Goal: Task Accomplishment & Management: Use online tool/utility

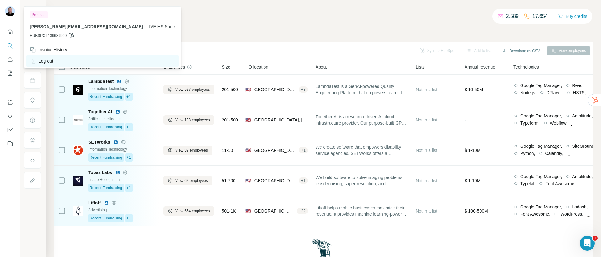
click at [44, 63] on div "Log out" at bounding box center [41, 61] width 23 height 6
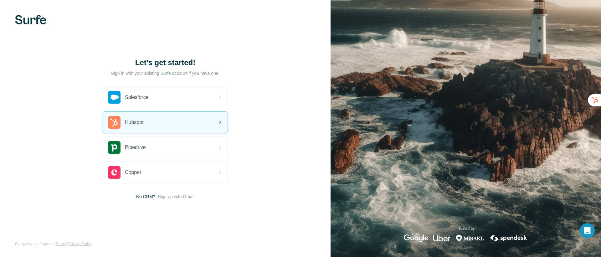
click at [156, 119] on div "Hubspot" at bounding box center [165, 122] width 125 height 21
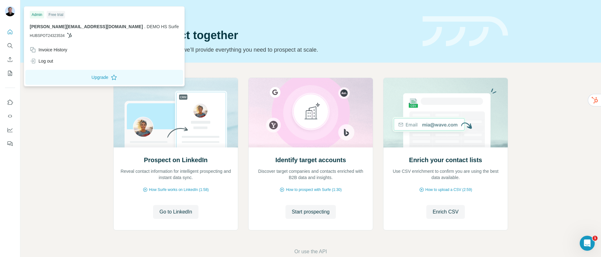
click at [291, 32] on h1 "Let’s prospect together" at bounding box center [264, 35] width 302 height 13
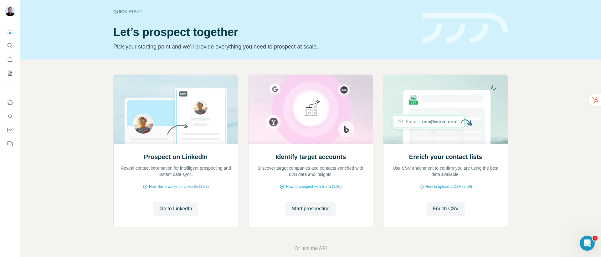
scroll to position [3, 0]
click at [313, 248] on span "Or use the API" at bounding box center [310, 248] width 33 height 8
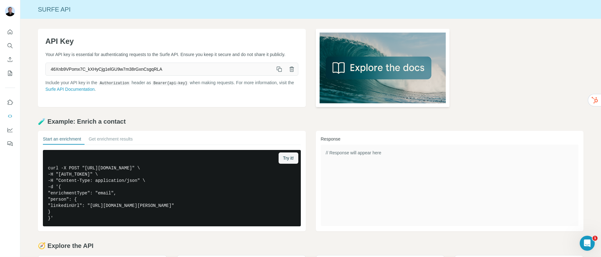
click at [345, 69] on img at bounding box center [383, 68] width 134 height 78
click at [9, 33] on icon "Quick start" at bounding box center [10, 32] width 6 height 6
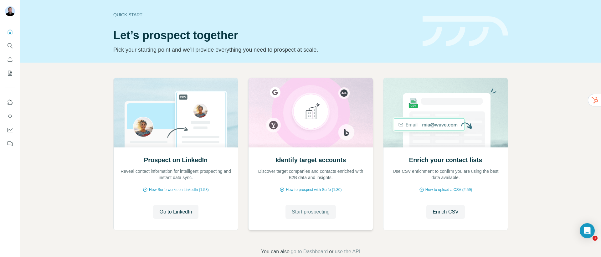
click at [311, 214] on span "Start prospecting" at bounding box center [311, 212] width 38 height 8
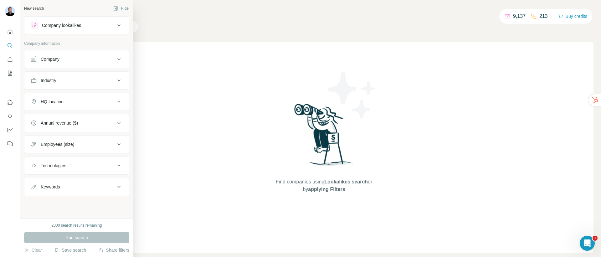
click at [61, 56] on div "Company" at bounding box center [73, 59] width 85 height 6
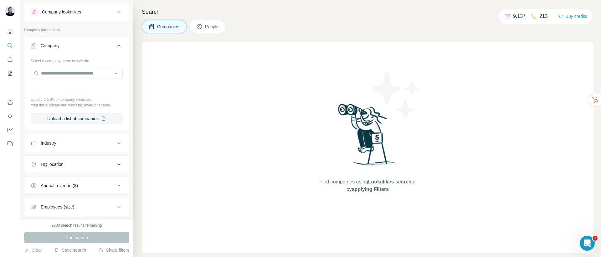
scroll to position [24, 0]
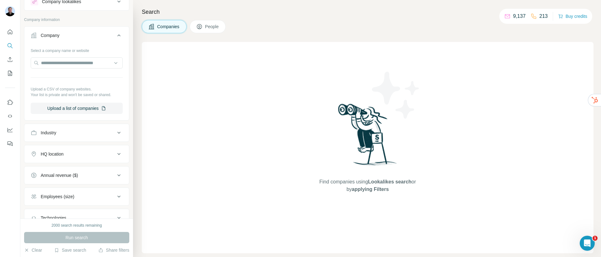
click at [63, 133] on div "Industry" at bounding box center [73, 133] width 85 height 6
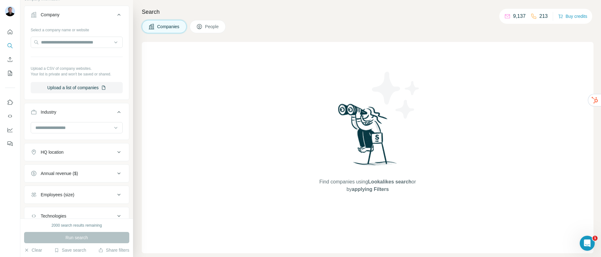
click at [83, 152] on div "HQ location" at bounding box center [73, 152] width 85 height 6
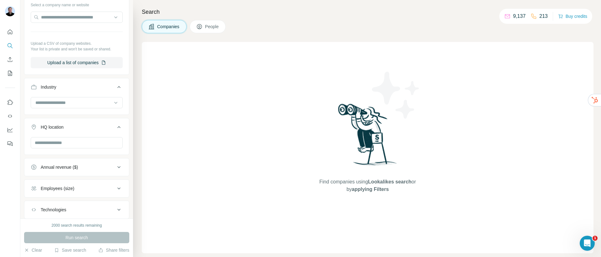
scroll to position [109, 0]
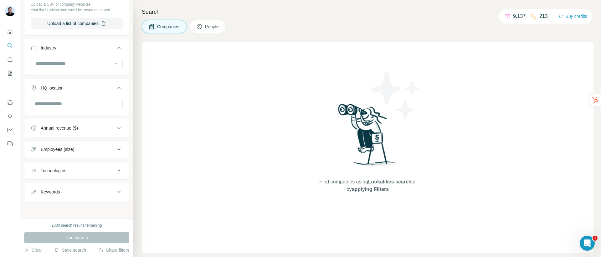
click at [198, 30] on button "People" at bounding box center [208, 26] width 36 height 13
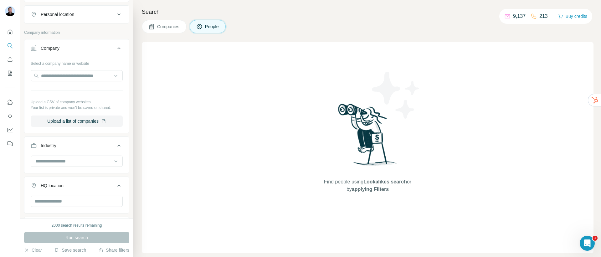
scroll to position [206, 0]
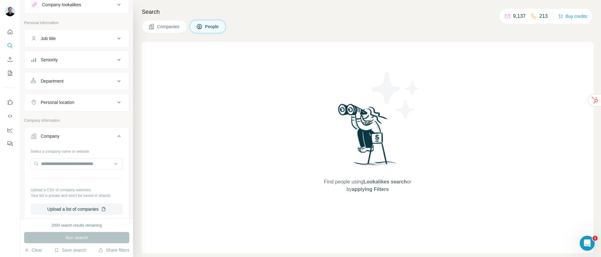
scroll to position [5, 0]
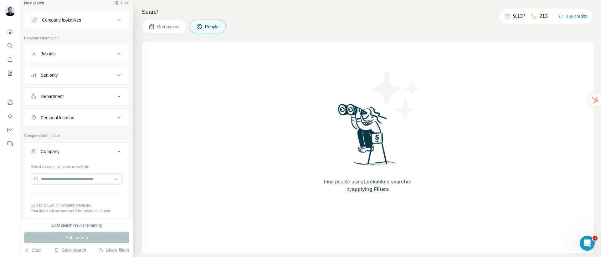
click at [158, 28] on span "Companies" at bounding box center [168, 26] width 23 height 6
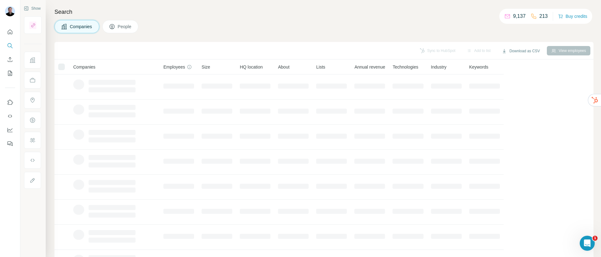
scroll to position [0, 0]
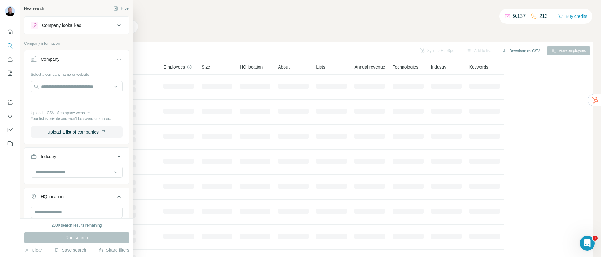
click at [74, 23] on div "Company lookalikes" at bounding box center [61, 25] width 39 height 6
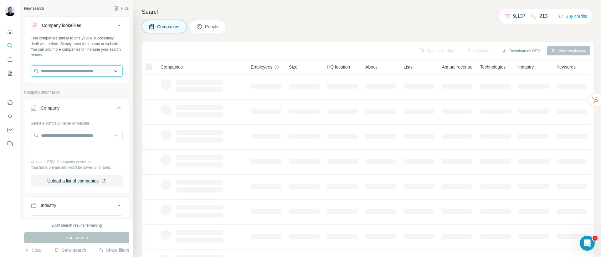
click at [66, 75] on input "text" at bounding box center [77, 70] width 92 height 11
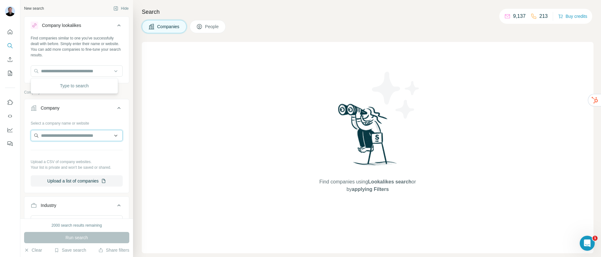
click at [65, 137] on input "text" at bounding box center [77, 135] width 92 height 11
paste input "**********"
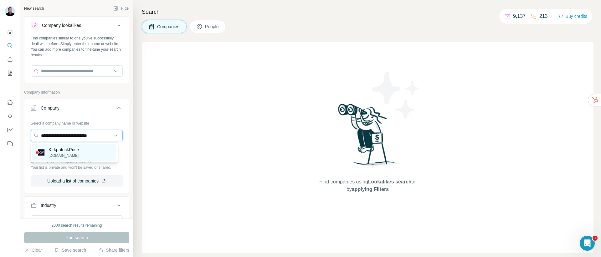
type input "**********"
click at [74, 155] on p "kirkpatrickprice.com" at bounding box center [64, 156] width 30 height 6
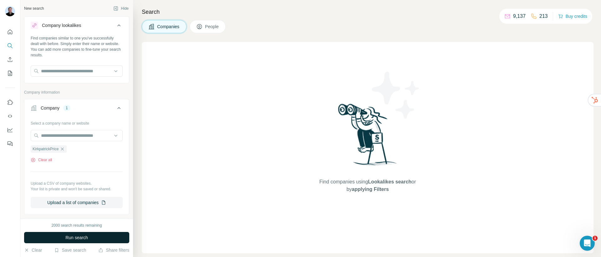
click at [84, 238] on span "Run search" at bounding box center [76, 237] width 23 height 6
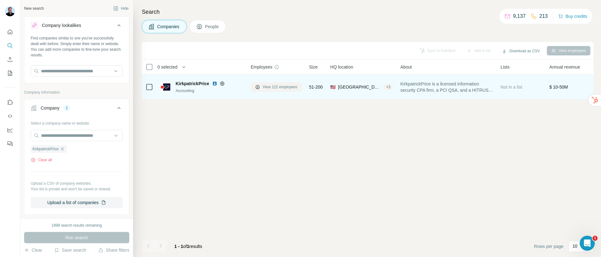
click at [278, 88] on span "View 122 employees" at bounding box center [280, 87] width 35 height 6
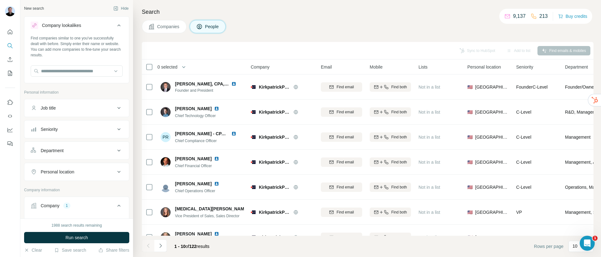
click at [91, 132] on div "Seniority" at bounding box center [73, 129] width 85 height 6
click at [89, 111] on button "Job title" at bounding box center [76, 107] width 105 height 15
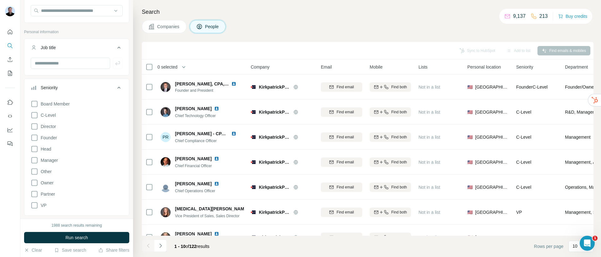
scroll to position [64, 0]
click at [37, 156] on icon at bounding box center [35, 157] width 8 height 8
click at [35, 147] on icon at bounding box center [35, 146] width 8 height 8
click at [34, 124] on icon at bounding box center [35, 123] width 8 height 8
click at [36, 112] on icon at bounding box center [35, 112] width 8 height 8
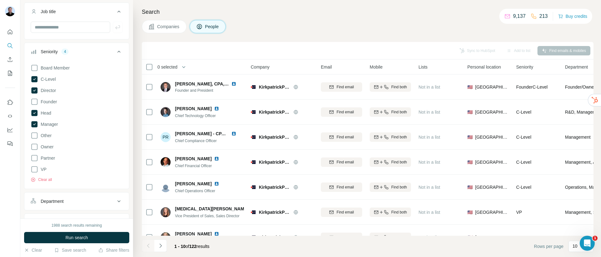
scroll to position [103, 0]
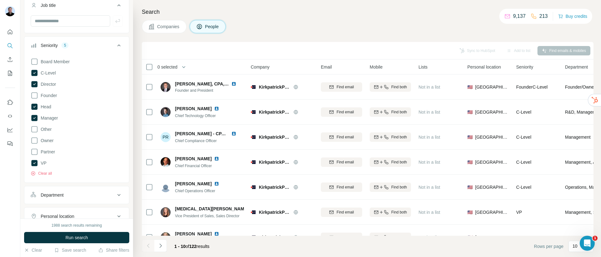
click at [79, 235] on span "Run search" at bounding box center [76, 237] width 23 height 6
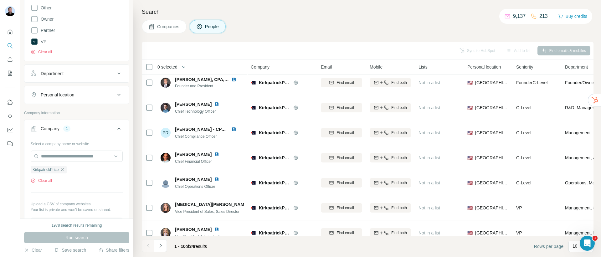
scroll to position [246, 0]
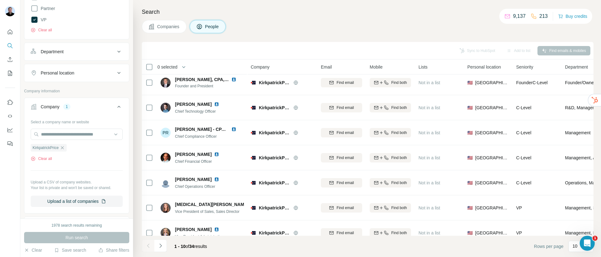
click at [83, 51] on div "Department" at bounding box center [73, 52] width 85 height 6
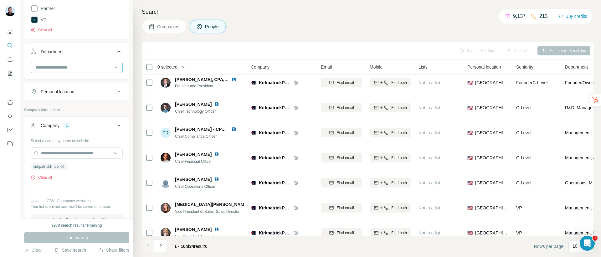
click at [70, 66] on input at bounding box center [73, 67] width 77 height 7
click at [62, 93] on div "Sales" at bounding box center [74, 93] width 77 height 6
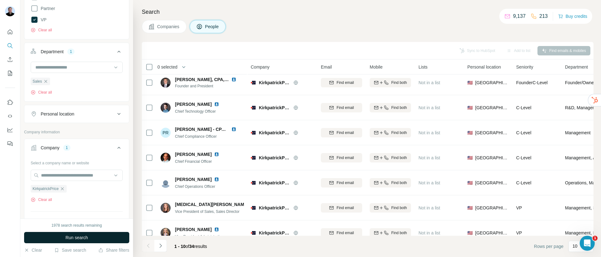
click at [80, 236] on span "Run search" at bounding box center [76, 237] width 23 height 6
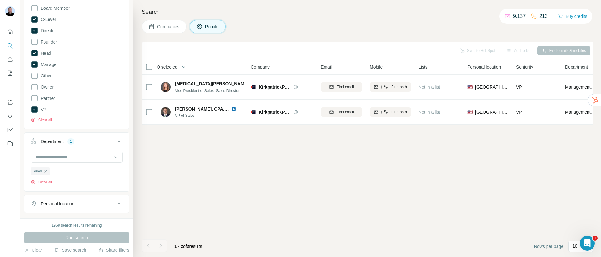
scroll to position [157, 0]
click at [48, 169] on icon "button" at bounding box center [45, 170] width 5 height 5
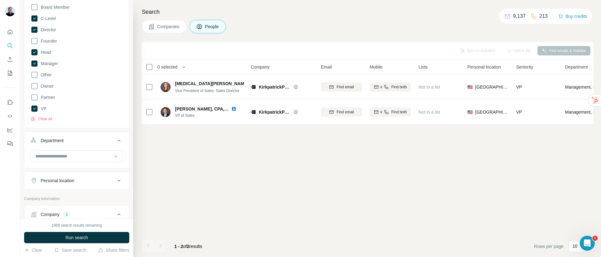
click at [101, 240] on button "Run search" at bounding box center [76, 237] width 105 height 11
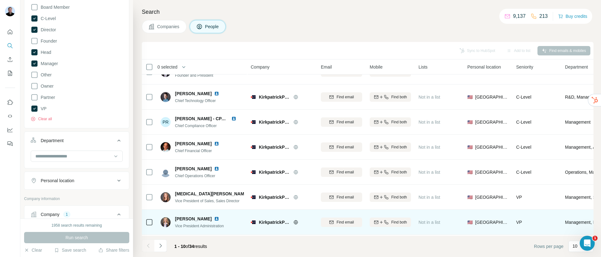
scroll to position [93, 0]
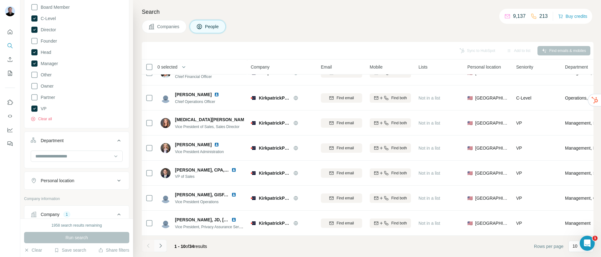
click at [161, 247] on icon "Navigate to next page" at bounding box center [160, 246] width 6 height 6
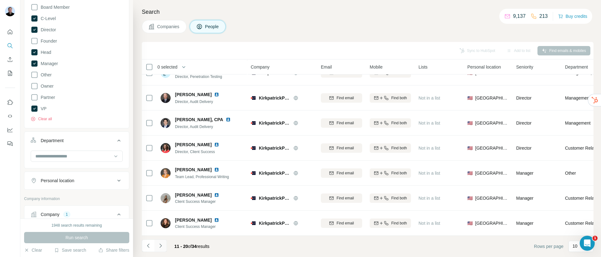
click at [159, 246] on icon "Navigate to next page" at bounding box center [160, 246] width 6 height 6
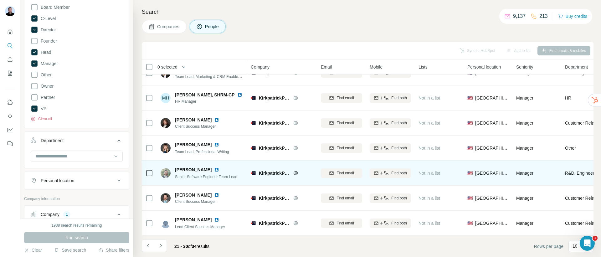
scroll to position [0, 0]
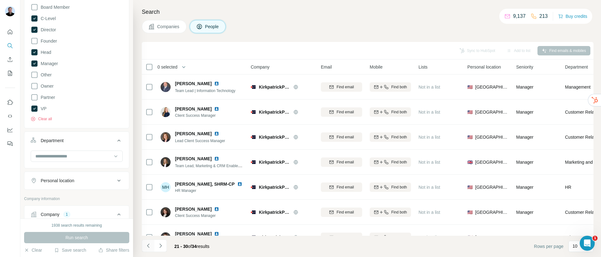
click at [151, 244] on button "Navigate to previous page" at bounding box center [148, 245] width 13 height 13
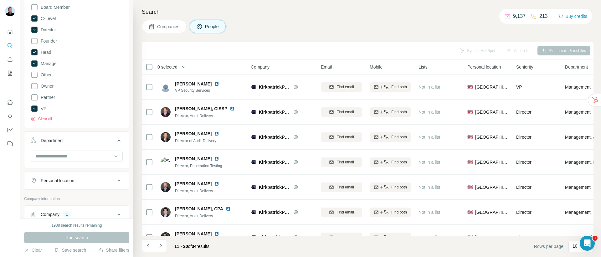
click at [151, 244] on icon "Navigate to previous page" at bounding box center [148, 246] width 6 height 6
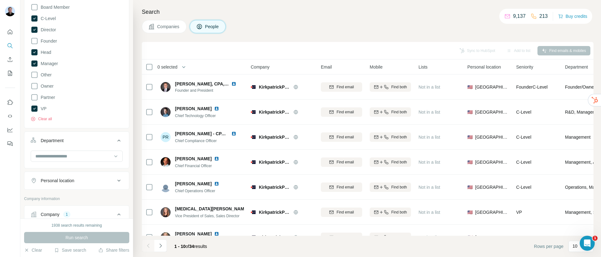
click at [151, 244] on div at bounding box center [148, 245] width 13 height 13
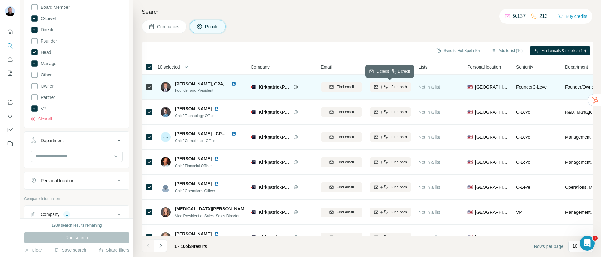
click at [392, 89] on span "Find both" at bounding box center [399, 87] width 16 height 6
click at [446, 51] on button "Sync to HubSpot (10)" at bounding box center [458, 50] width 52 height 9
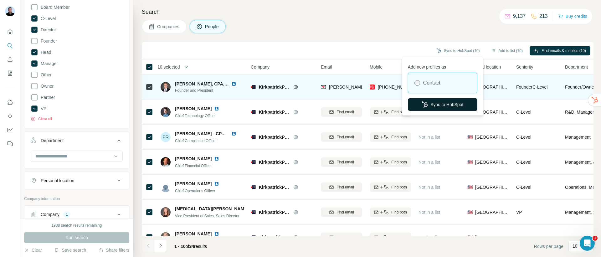
click at [438, 105] on button "Sync to HubSpot" at bounding box center [442, 104] width 69 height 13
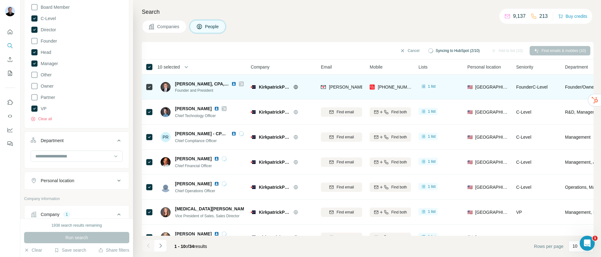
click at [241, 83] on icon at bounding box center [240, 84] width 3 height 4
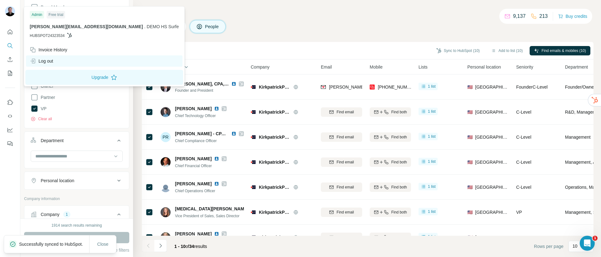
click at [42, 59] on div "Log out" at bounding box center [41, 61] width 23 height 6
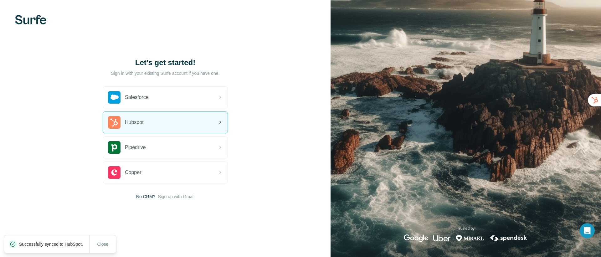
click at [137, 123] on span "Hubspot" at bounding box center [134, 123] width 19 height 8
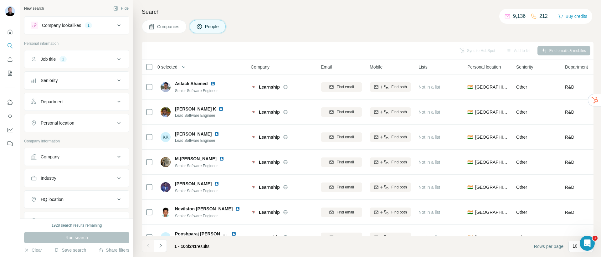
click at [104, 30] on button "Company lookalikes 1" at bounding box center [76, 25] width 105 height 15
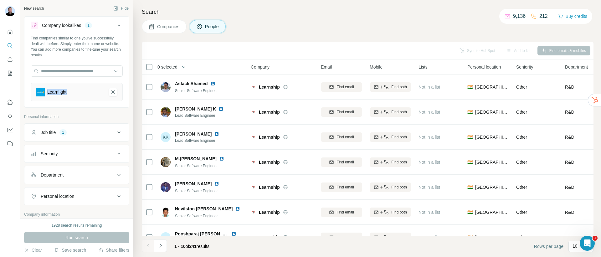
drag, startPoint x: 46, startPoint y: 92, endPoint x: 85, endPoint y: 99, distance: 39.1
click at [85, 99] on div "Learnlight" at bounding box center [77, 92] width 92 height 18
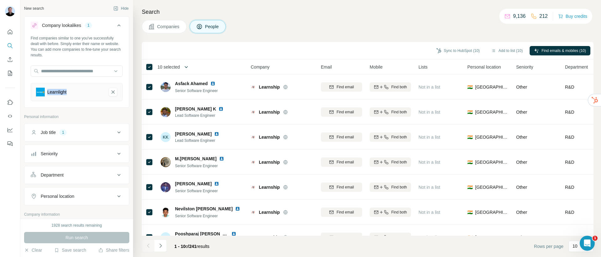
click at [189, 66] on icon "button" at bounding box center [186, 67] width 6 height 6
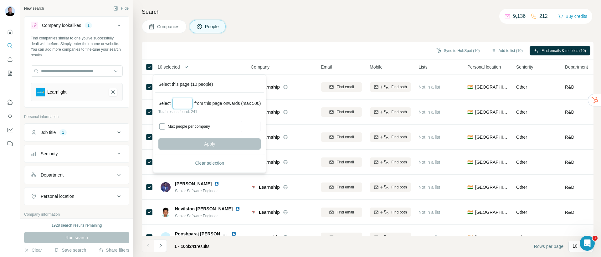
click at [180, 104] on input "Select a number (up to 500)" at bounding box center [182, 103] width 20 height 11
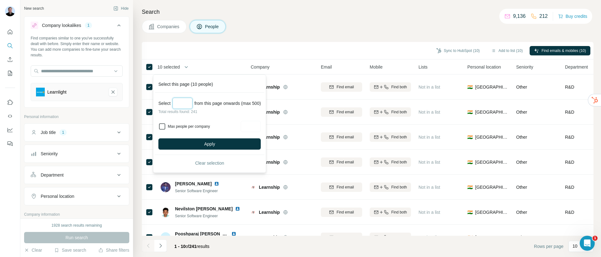
type input "**"
click at [258, 128] on input "Max people per company" at bounding box center [251, 126] width 20 height 11
type input "*"
click at [239, 147] on button "Apply" at bounding box center [209, 143] width 102 height 11
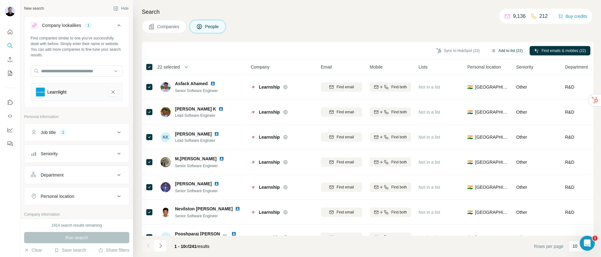
click at [498, 51] on button "Add to list (22)" at bounding box center [507, 50] width 40 height 9
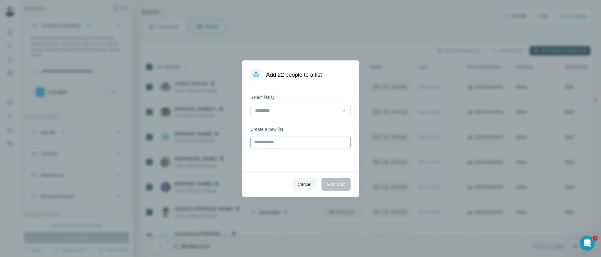
click at [296, 144] on input "text" at bounding box center [300, 142] width 100 height 11
drag, startPoint x: 286, startPoint y: 111, endPoint x: 286, endPoint y: 114, distance: 3.5
click at [286, 111] on input at bounding box center [296, 110] width 85 height 7
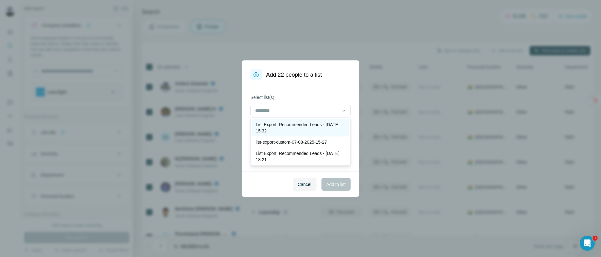
click at [278, 133] on div "List Export: Recommended Leads - 19/08/2025 15:32" at bounding box center [300, 128] width 97 height 18
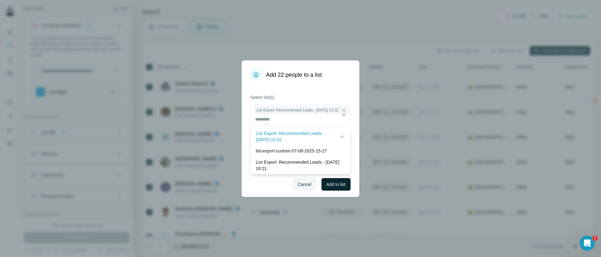
drag, startPoint x: 333, startPoint y: 196, endPoint x: 336, endPoint y: 189, distance: 7.6
click at [333, 196] on div "Cancel Add to list" at bounding box center [301, 184] width 118 height 25
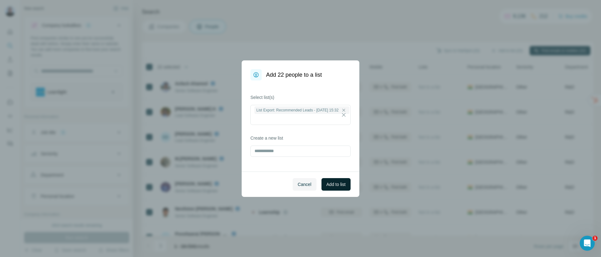
click at [336, 187] on span "Add to list" at bounding box center [335, 184] width 19 height 6
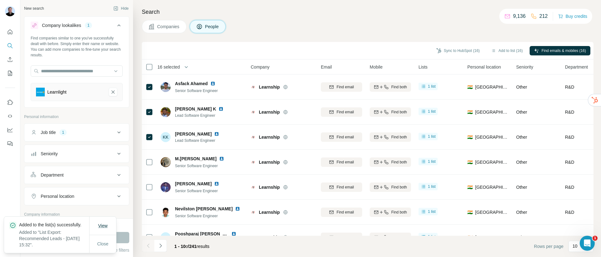
click at [104, 224] on span "View" at bounding box center [102, 226] width 9 height 6
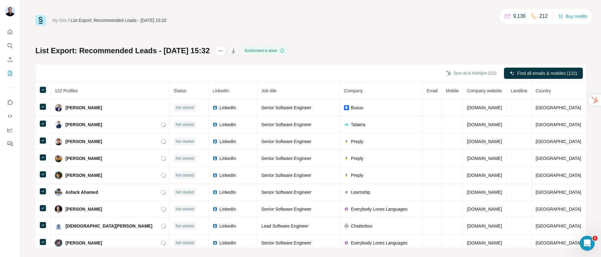
click at [235, 53] on icon "button" at bounding box center [233, 50] width 3 height 5
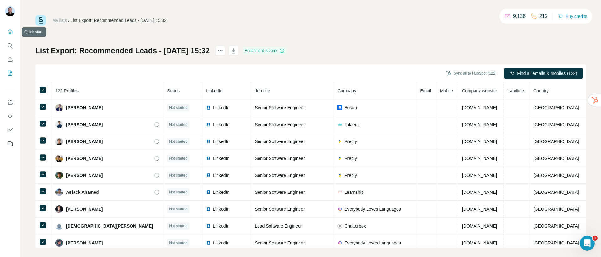
click at [11, 31] on icon "Quick start" at bounding box center [10, 32] width 6 height 6
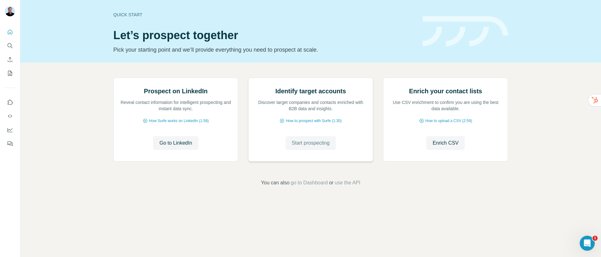
click at [292, 147] on span "Start prospecting" at bounding box center [311, 143] width 38 height 8
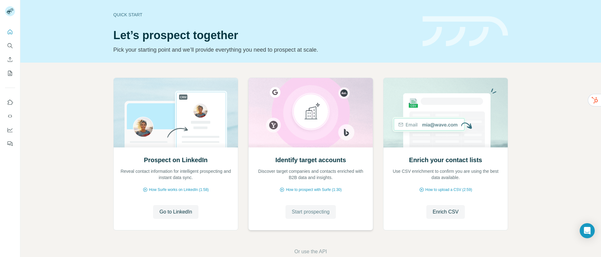
click at [298, 216] on button "Start prospecting" at bounding box center [310, 212] width 50 height 14
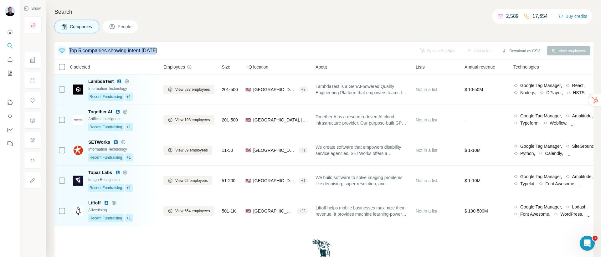
drag, startPoint x: 69, startPoint y: 49, endPoint x: 176, endPoint y: 51, distance: 107.1
click at [176, 51] on div "Top 5 companies showing intent today" at bounding box center [235, 50] width 355 height 9
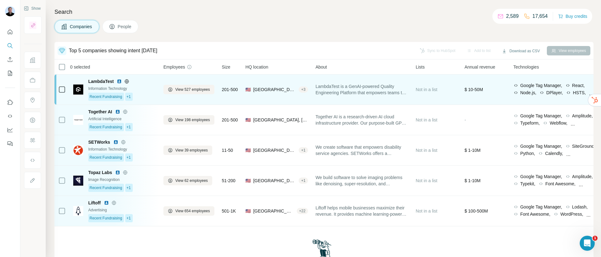
click at [331, 88] on span "LambdaTest is a GenAI-powered Quality Engineering Platform that empowers teams …" at bounding box center [362, 89] width 93 height 13
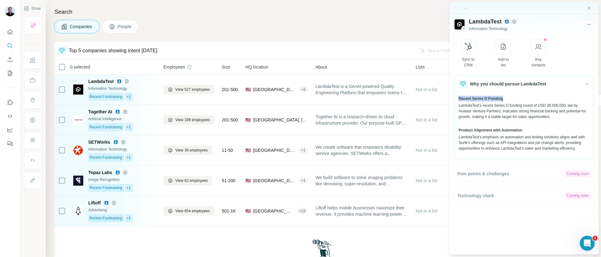
drag, startPoint x: 460, startPoint y: 97, endPoint x: 503, endPoint y: 99, distance: 43.3
click at [503, 99] on span "Recent Series D Funding" at bounding box center [481, 99] width 44 height 6
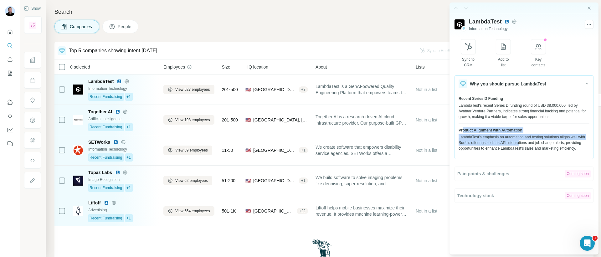
drag, startPoint x: 463, startPoint y: 133, endPoint x: 531, endPoint y: 141, distance: 68.4
click at [531, 141] on div "Product Alignment with Automation LambdaTest's emphasis on automation and testi…" at bounding box center [524, 139] width 131 height 24
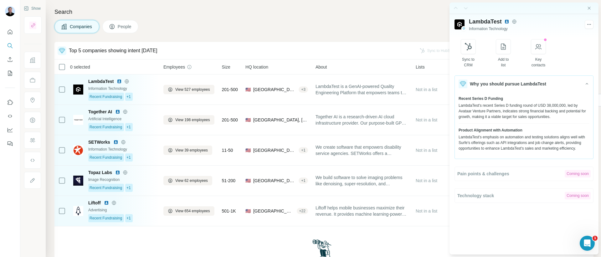
click at [497, 145] on div "LambdaTest's emphasis on automation and testing solutions aligns well with Surf…" at bounding box center [524, 142] width 131 height 17
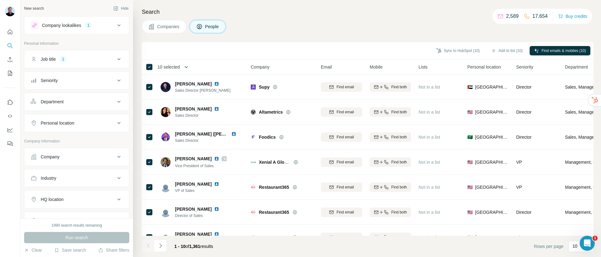
click at [188, 69] on icon "button" at bounding box center [186, 67] width 6 height 6
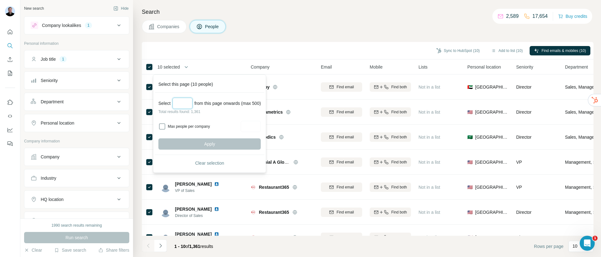
click at [178, 103] on input "Select a number (up to 500)" at bounding box center [182, 103] width 20 height 11
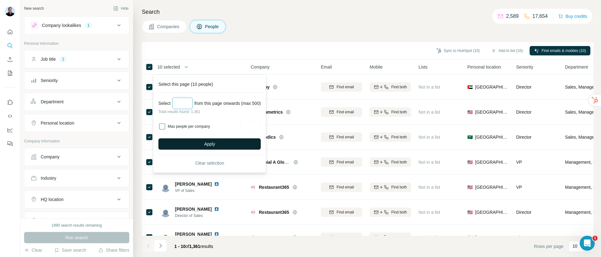
type input "***"
click at [195, 144] on button "Apply" at bounding box center [209, 143] width 102 height 11
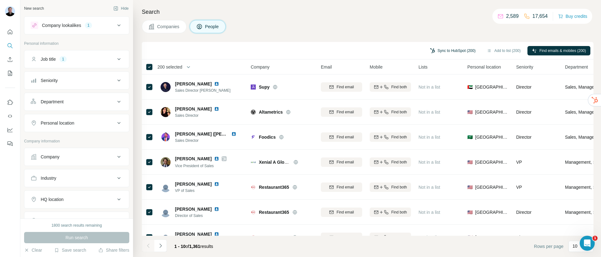
click at [445, 51] on button "Sync to HubSpot (200)" at bounding box center [453, 50] width 54 height 9
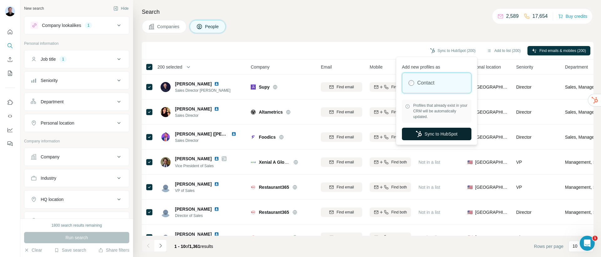
click at [424, 137] on button "Sync to HubSpot" at bounding box center [436, 134] width 69 height 13
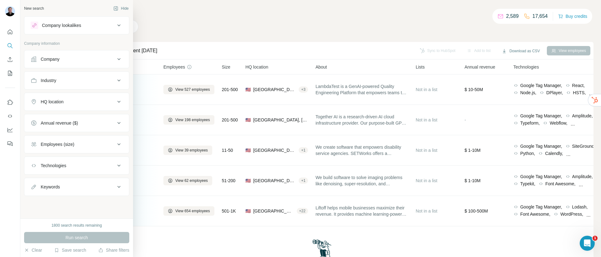
click at [48, 60] on div "Company" at bounding box center [50, 59] width 19 height 6
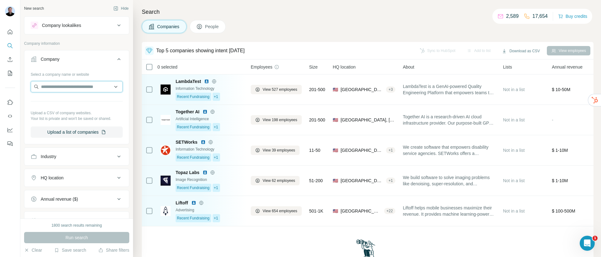
paste input "*******"
click at [75, 87] on input "*******" at bounding box center [77, 86] width 92 height 11
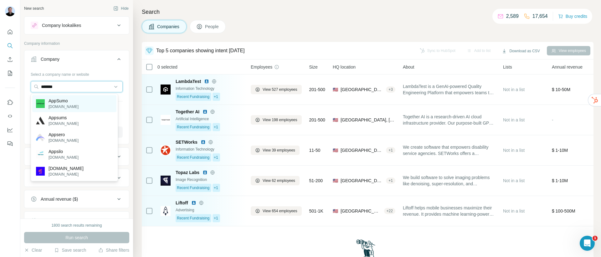
type input "*******"
click at [70, 101] on p "AppSumo" at bounding box center [64, 101] width 30 height 6
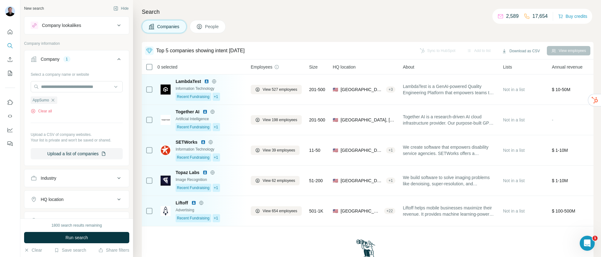
click at [63, 234] on button "Run search" at bounding box center [76, 237] width 105 height 11
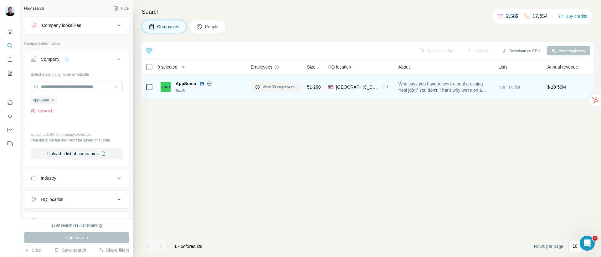
click at [291, 85] on span "View 90 employees" at bounding box center [279, 87] width 33 height 6
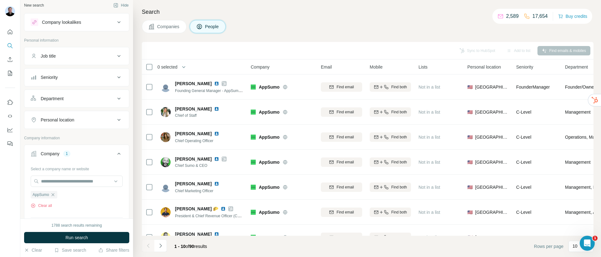
scroll to position [4, 0]
click at [67, 98] on div "Department" at bounding box center [73, 98] width 85 height 6
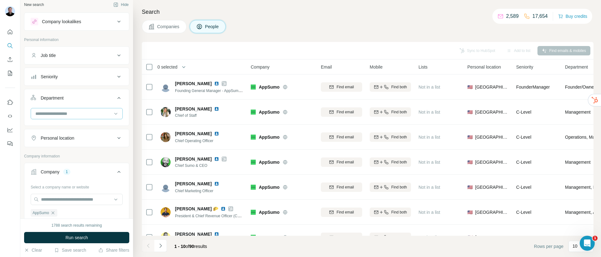
click at [64, 114] on input at bounding box center [73, 113] width 77 height 7
click at [50, 138] on div "Sales" at bounding box center [74, 139] width 77 height 6
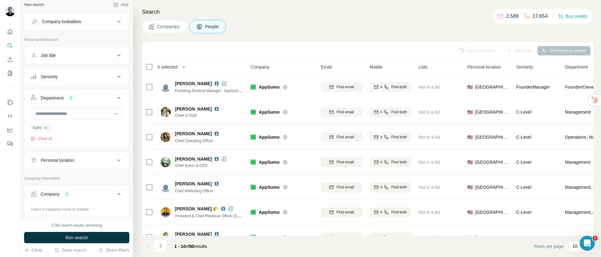
click at [76, 237] on span "Run search" at bounding box center [76, 237] width 23 height 6
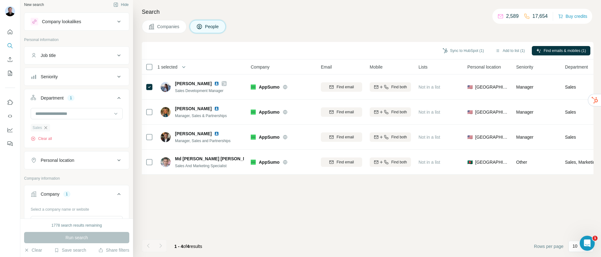
click at [47, 128] on icon "button" at bounding box center [45, 127] width 5 height 5
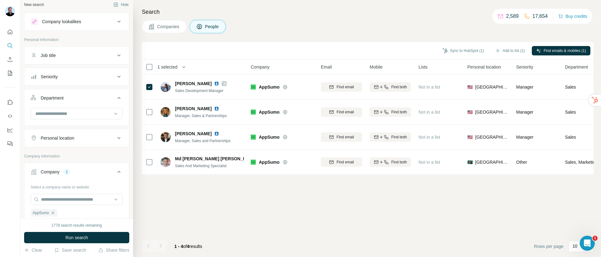
click at [73, 58] on div "Job title" at bounding box center [73, 55] width 85 height 6
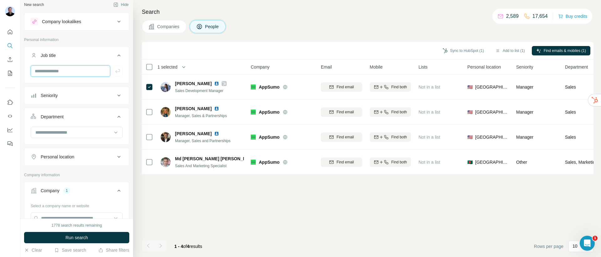
click at [77, 74] on input "text" at bounding box center [71, 70] width 80 height 11
type input "**********"
click at [87, 236] on span "Run search" at bounding box center [76, 237] width 23 height 6
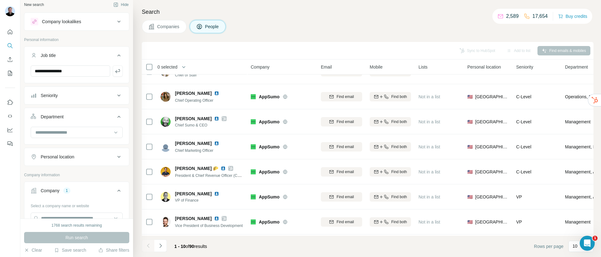
scroll to position [29, 0]
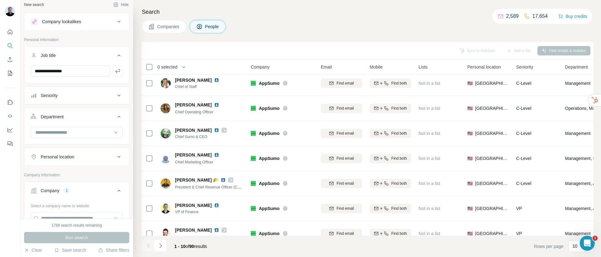
click at [112, 77] on div "**********" at bounding box center [76, 73] width 105 height 16
click at [113, 75] on button "button" at bounding box center [118, 70] width 10 height 11
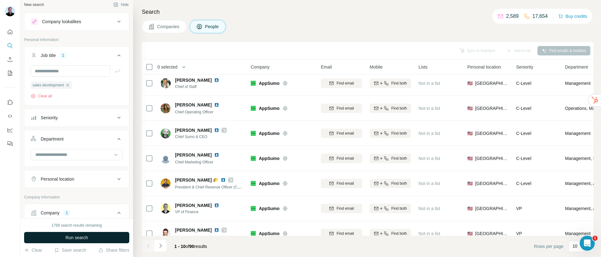
click at [84, 237] on span "Run search" at bounding box center [76, 237] width 23 height 6
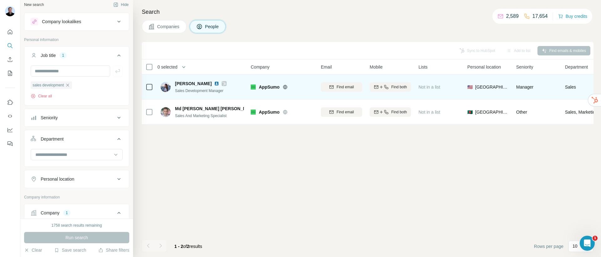
click at [214, 84] on img at bounding box center [216, 83] width 5 height 5
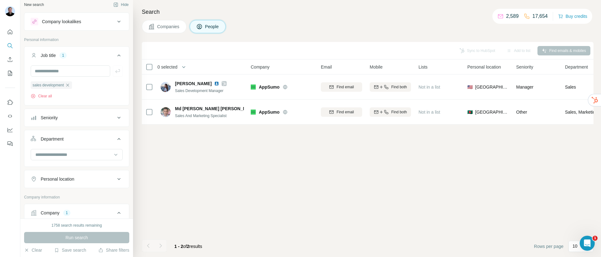
scroll to position [5, 0]
click at [71, 250] on button "Save search" at bounding box center [70, 250] width 32 height 6
click at [59, 249] on button "Save search" at bounding box center [70, 250] width 32 height 6
click at [66, 239] on div "View my saved searches" at bounding box center [88, 239] width 66 height 13
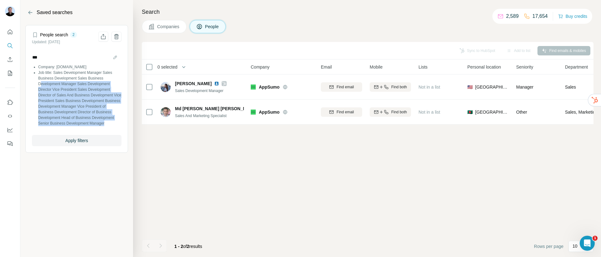
drag, startPoint x: 58, startPoint y: 130, endPoint x: 40, endPoint y: 82, distance: 51.4
click at [40, 82] on li "Job title: Sales Development Manager Sales Business Development Sales Business …" at bounding box center [79, 98] width 83 height 56
click at [73, 144] on span "Apply filters" at bounding box center [76, 140] width 23 height 6
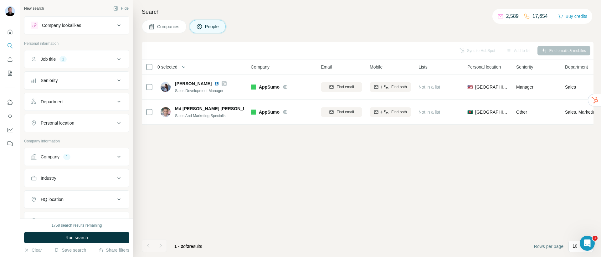
click at [92, 24] on div "Company lookalikes" at bounding box center [73, 26] width 85 height 8
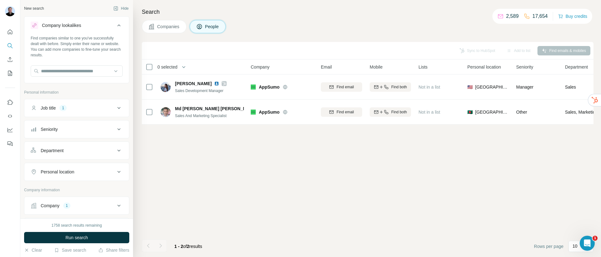
click at [74, 106] on div "Job title 1" at bounding box center [73, 108] width 85 height 6
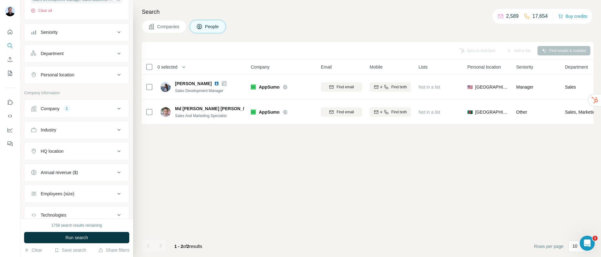
scroll to position [183, 0]
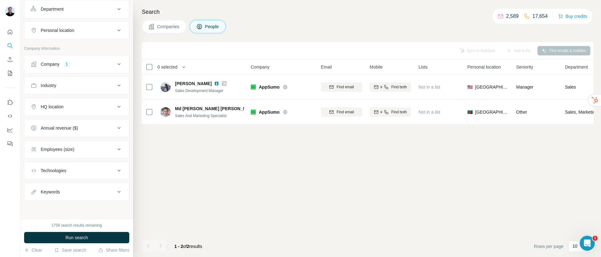
click at [68, 65] on div "1" at bounding box center [66, 64] width 7 height 6
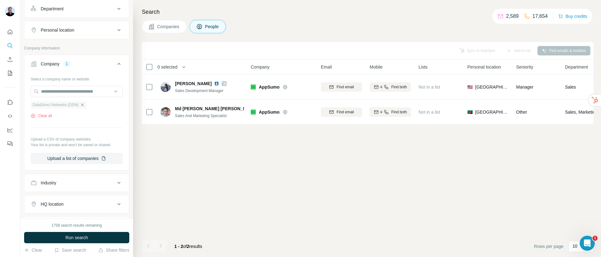
click at [85, 107] on icon "button" at bounding box center [82, 104] width 5 height 5
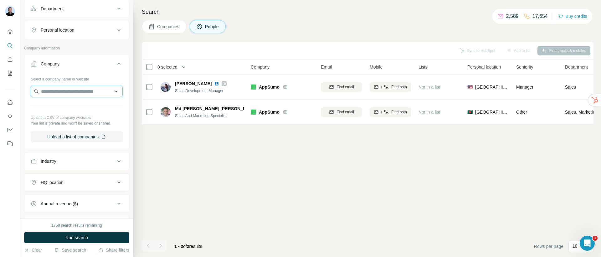
click at [67, 91] on input "text" at bounding box center [77, 91] width 92 height 11
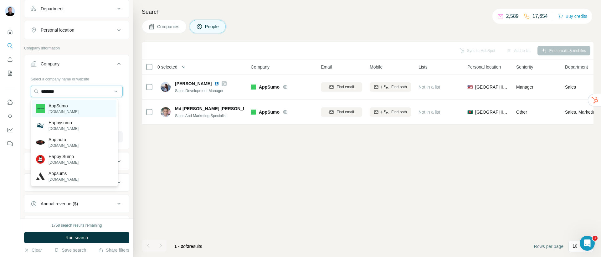
type input "********"
click at [74, 107] on div "AppSumo [DOMAIN_NAME]" at bounding box center [74, 108] width 84 height 17
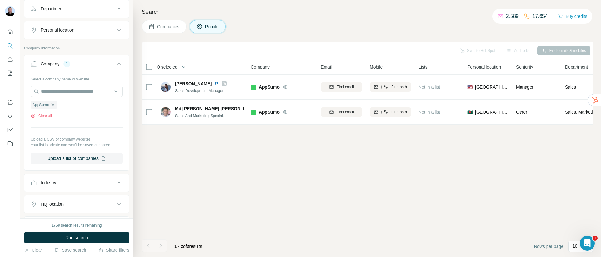
click at [79, 237] on span "Run search" at bounding box center [76, 237] width 23 height 6
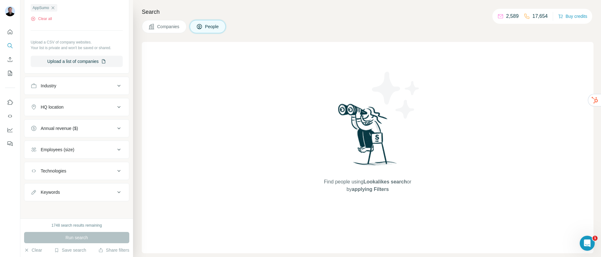
scroll to position [281, 0]
